Goal: Transaction & Acquisition: Book appointment/travel/reservation

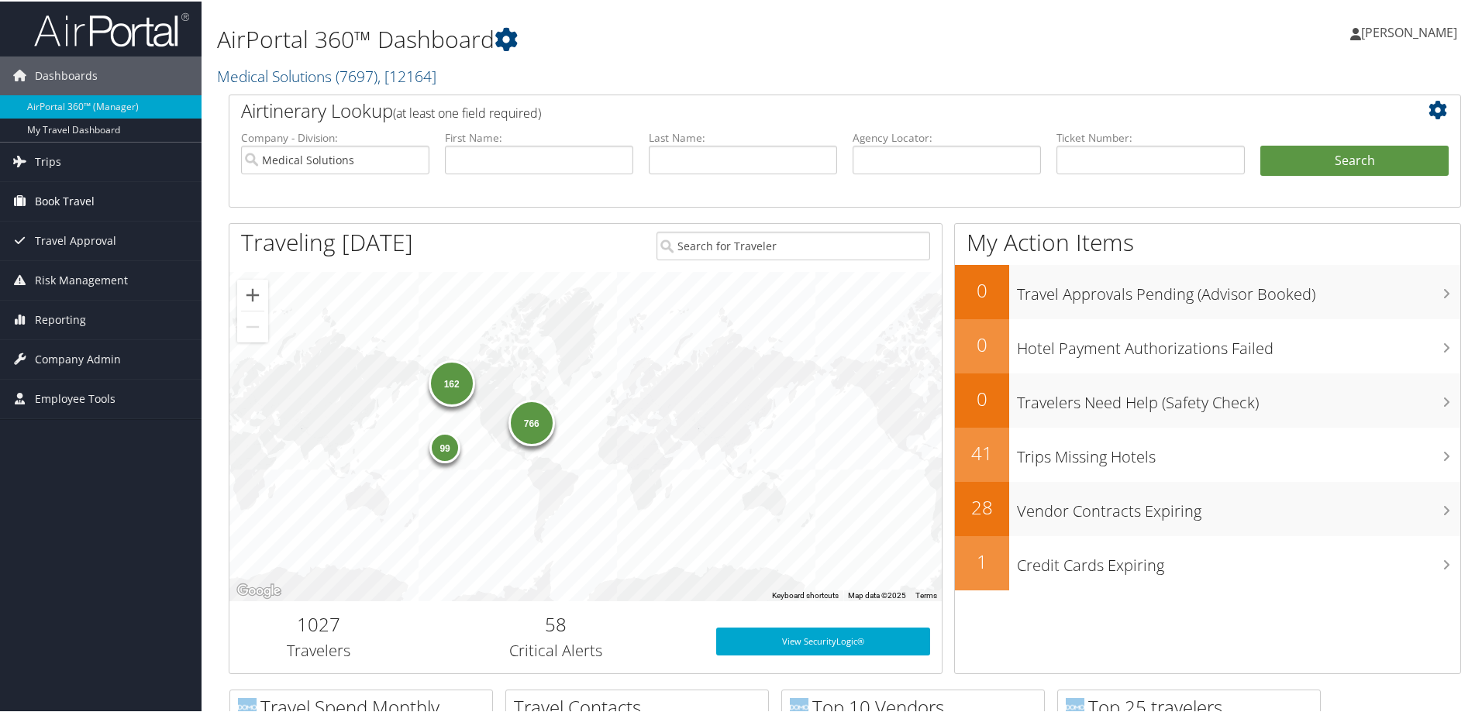
click at [74, 191] on span "Book Travel" at bounding box center [65, 200] width 60 height 39
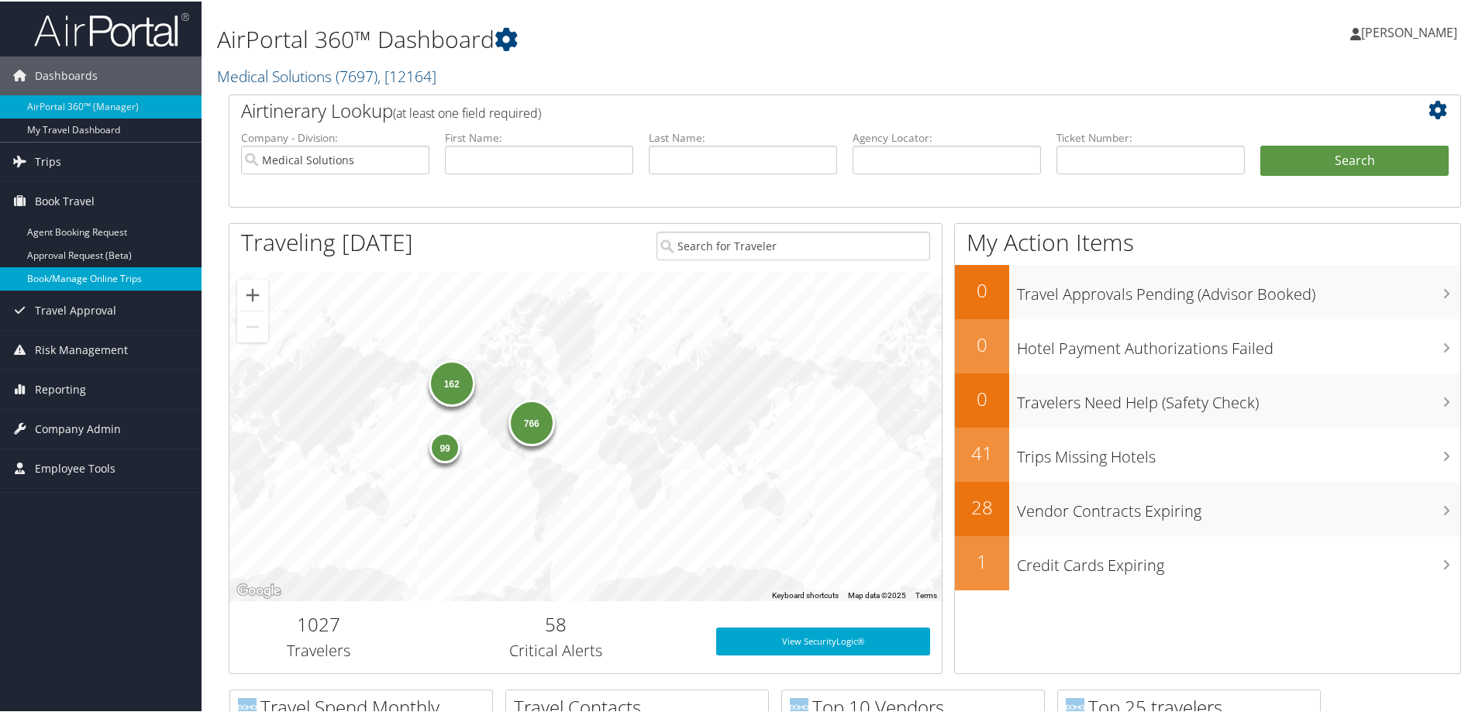
click at [88, 270] on link "Book/Manage Online Trips" at bounding box center [100, 277] width 201 height 23
